Goal: Transaction & Acquisition: Purchase product/service

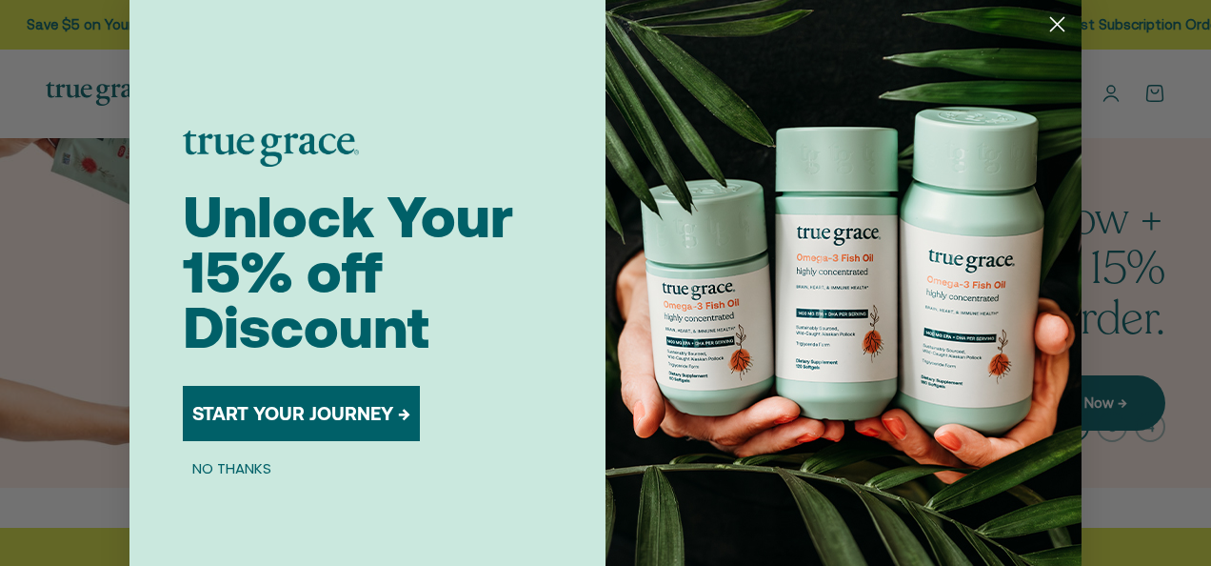
click at [489, 192] on span "Unlock Your 15% off Discount" at bounding box center [348, 272] width 330 height 176
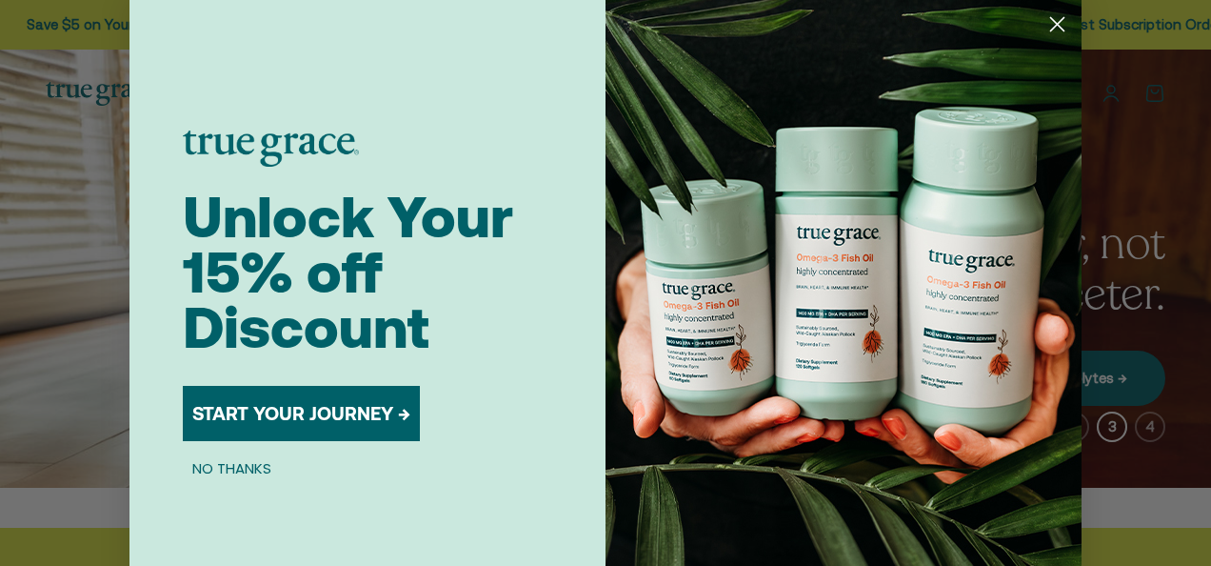
drag, startPoint x: 1040, startPoint y: 27, endPoint x: 990, endPoint y: 94, distance: 84.4
click at [1042, 32] on circle "Close dialog" at bounding box center [1057, 24] width 31 height 31
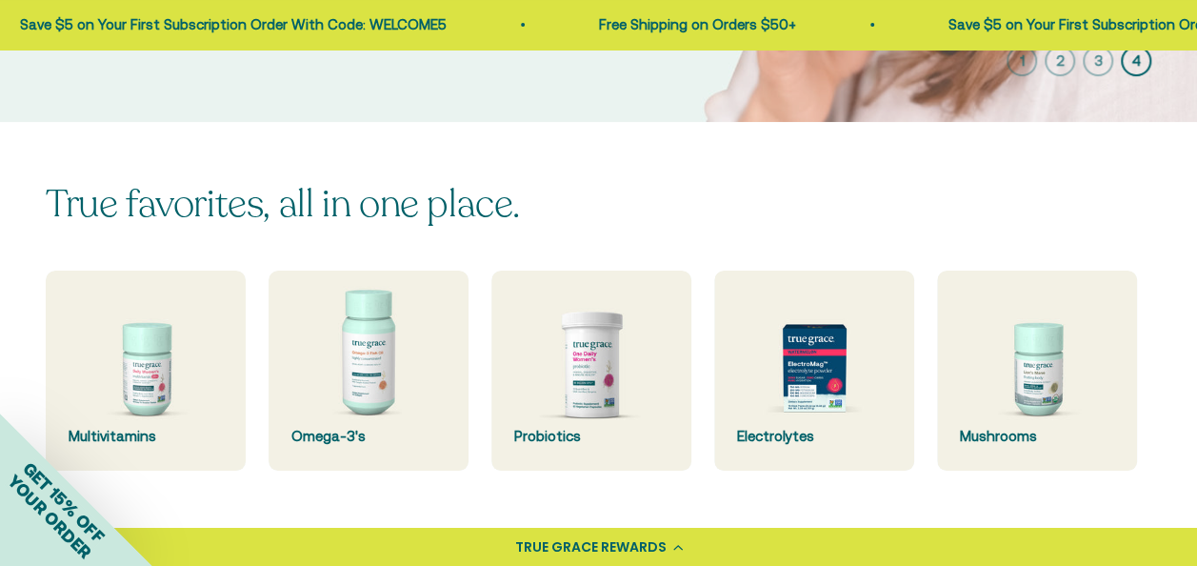
scroll to position [476, 0]
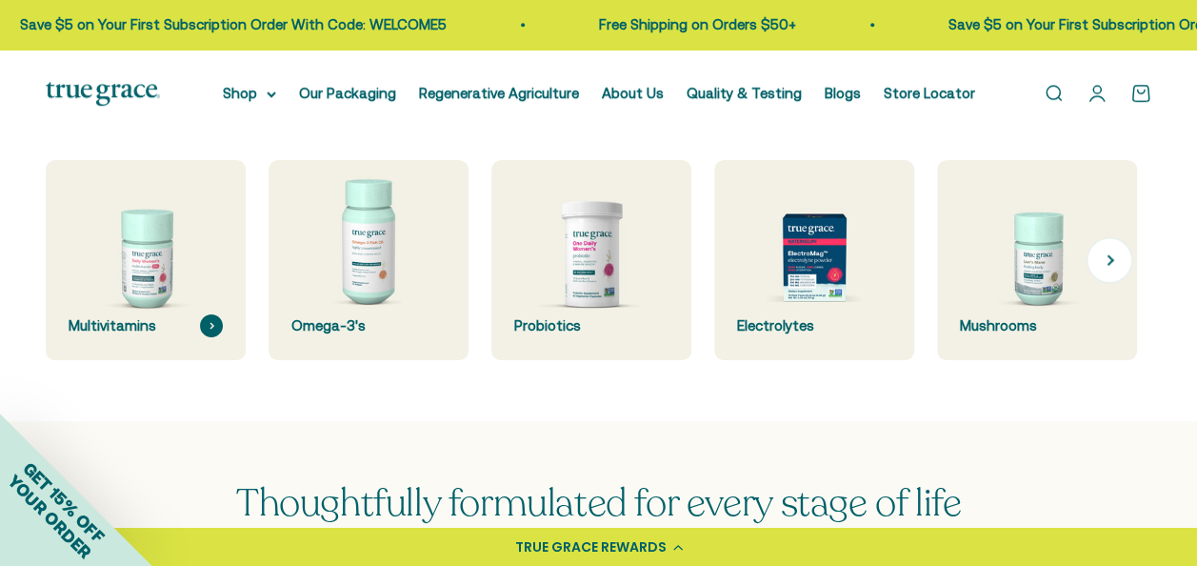
click at [145, 261] on img at bounding box center [146, 259] width 212 height 212
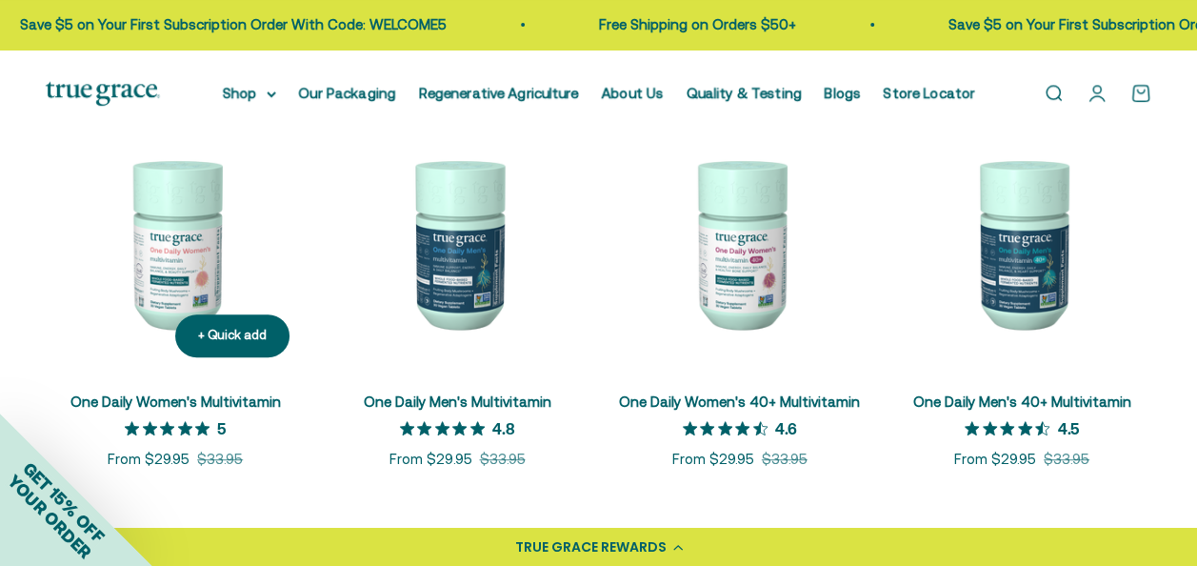
scroll to position [286, 0]
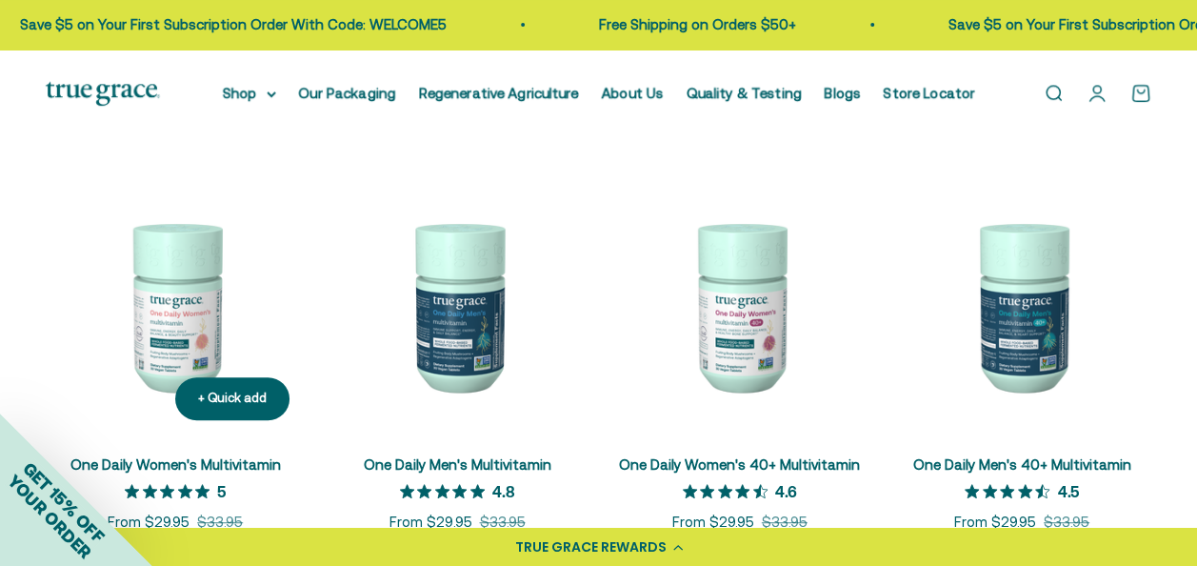
click at [163, 301] on img at bounding box center [175, 305] width 259 height 259
